Goal: Transaction & Acquisition: Purchase product/service

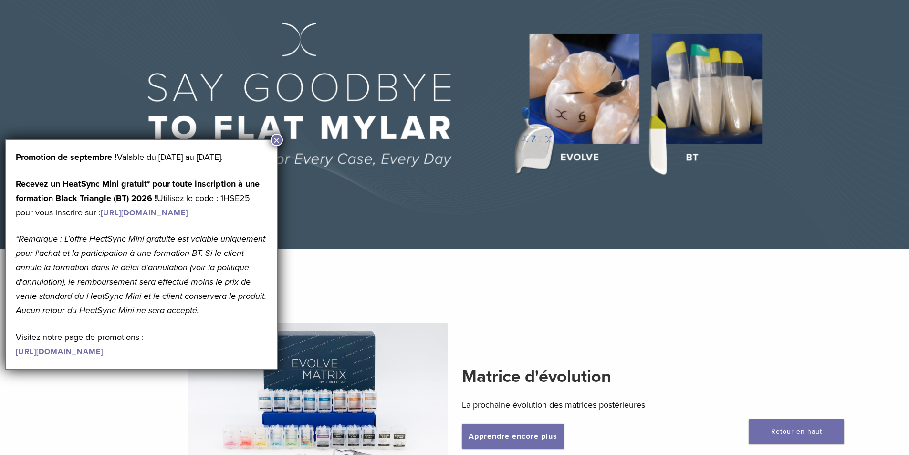
scroll to position [95, 0]
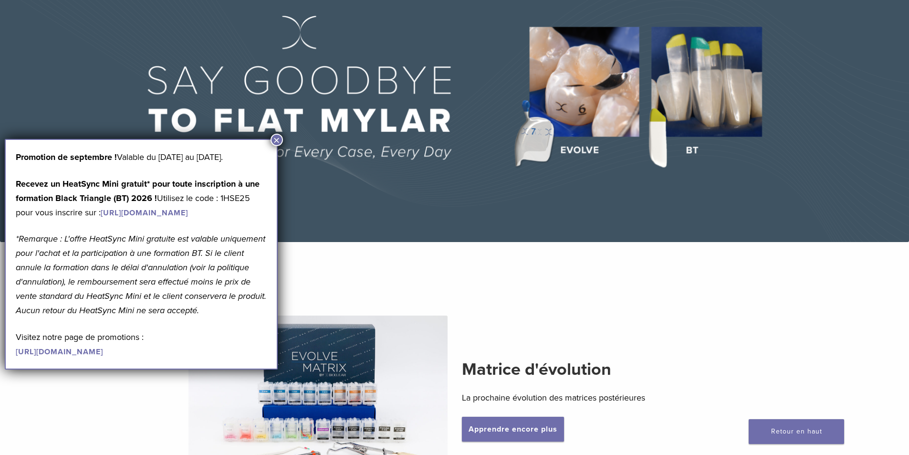
click at [274, 142] on font "×" at bounding box center [276, 140] width 7 height 13
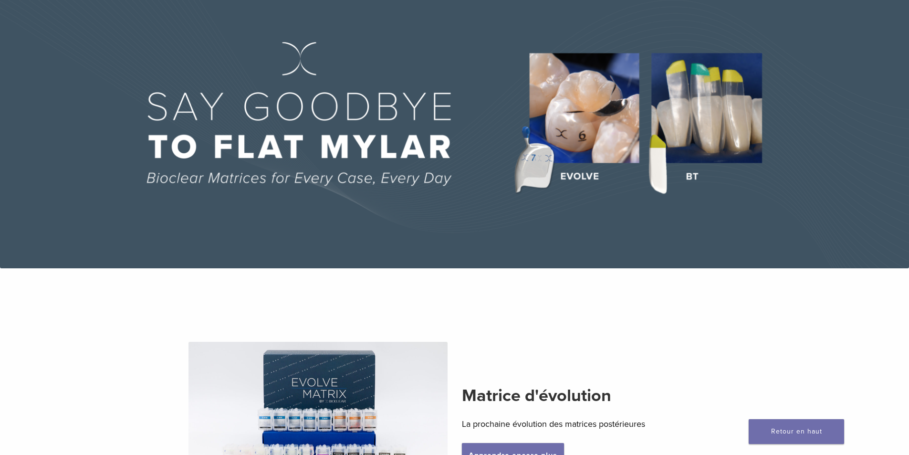
scroll to position [0, 0]
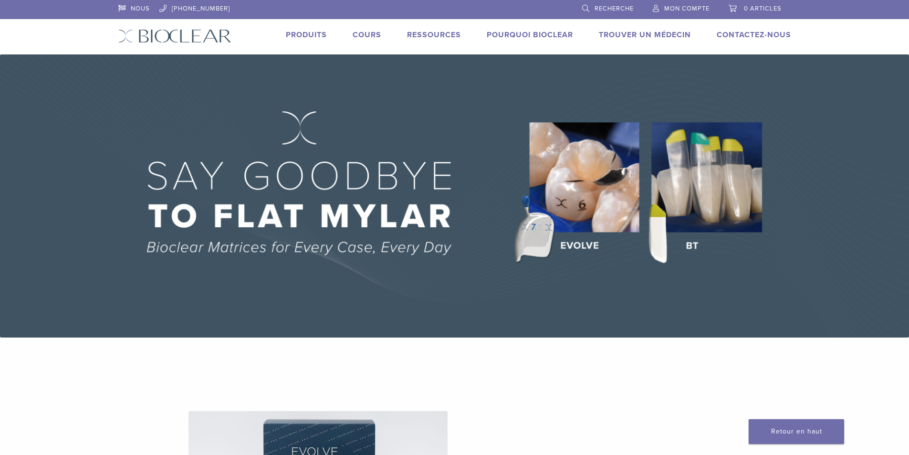
click at [286, 38] on font "Produits" at bounding box center [306, 35] width 41 height 10
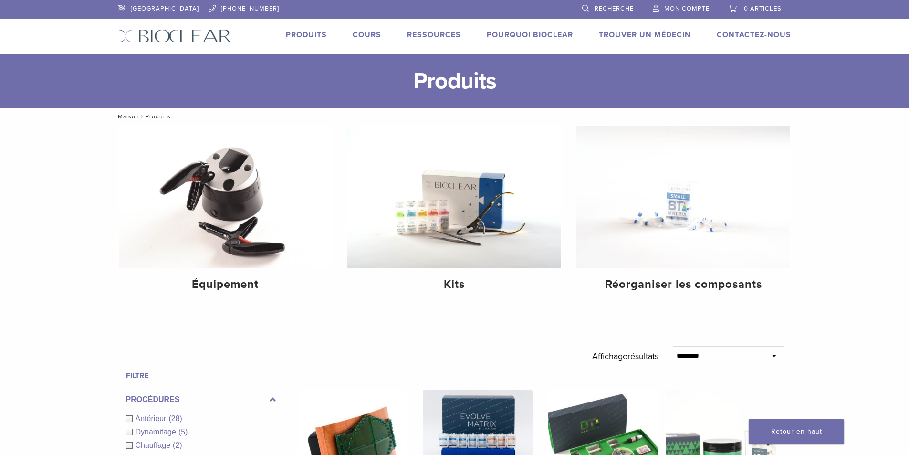
click at [286, 39] on font "Produits" at bounding box center [306, 35] width 41 height 10
